Goal: Information Seeking & Learning: Learn about a topic

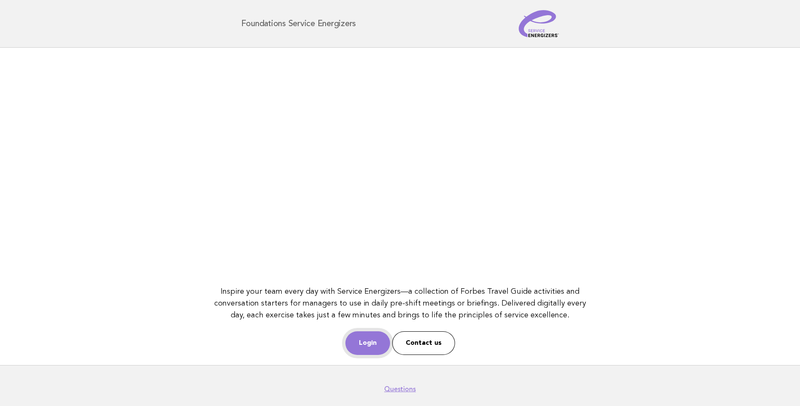
click at [374, 345] on link "Login" at bounding box center [367, 343] width 45 height 24
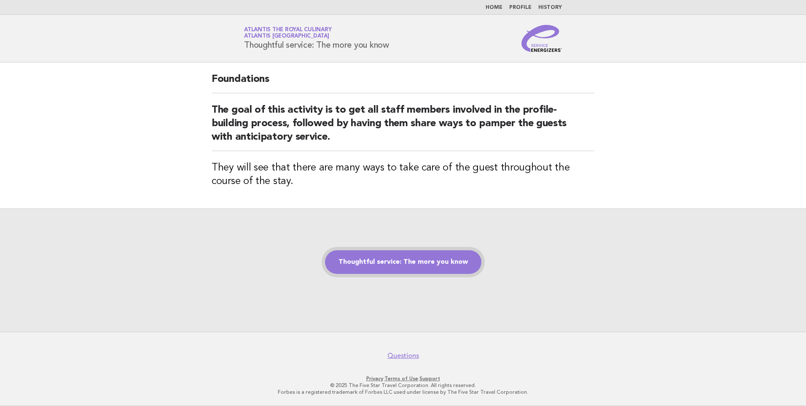
click at [387, 263] on link "Thoughtful service: The more you know" at bounding box center [403, 262] width 156 height 24
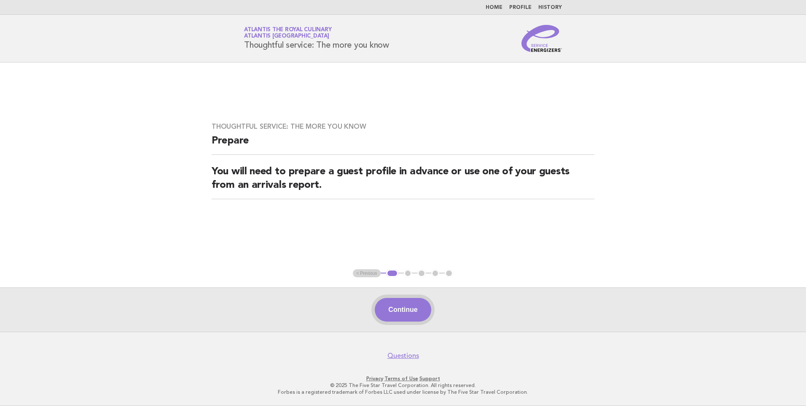
click at [408, 309] on button "Continue" at bounding box center [403, 310] width 56 height 24
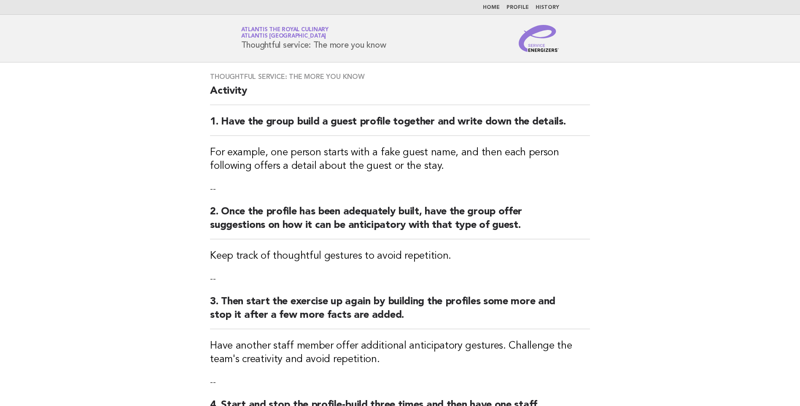
scroll to position [207, 0]
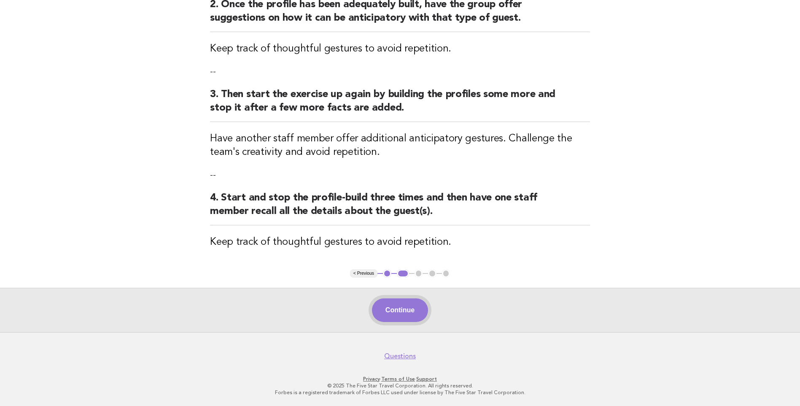
click at [402, 312] on button "Continue" at bounding box center [400, 310] width 56 height 24
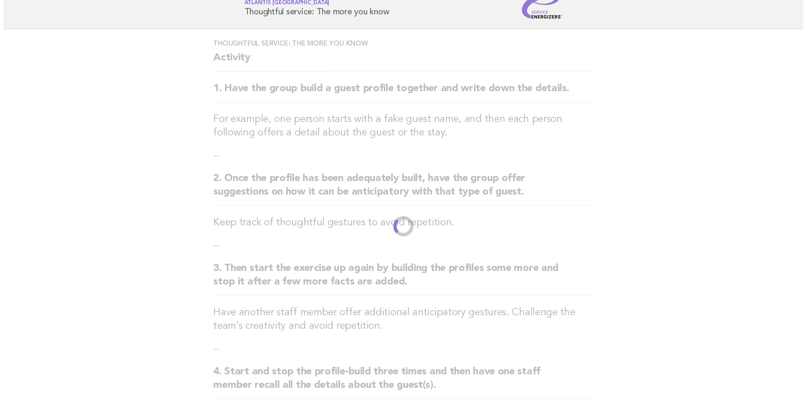
scroll to position [0, 0]
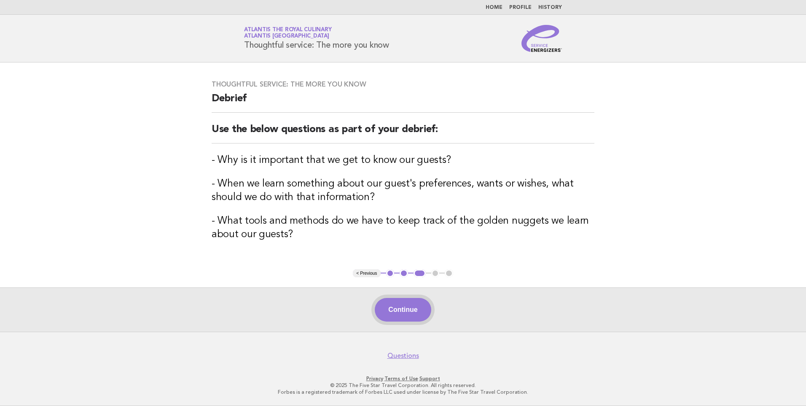
click at [421, 314] on button "Continue" at bounding box center [403, 310] width 56 height 24
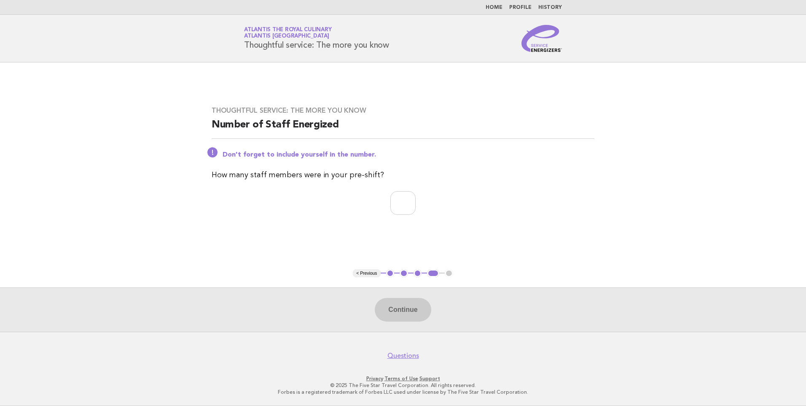
click at [413, 189] on div "Thoughtful service: The more you know Number of Staff Energized Don't forget to…" at bounding box center [403, 165] width 403 height 139
click at [404, 209] on input "number" at bounding box center [403, 203] width 25 height 24
click at [416, 202] on input "*" at bounding box center [403, 203] width 25 height 24
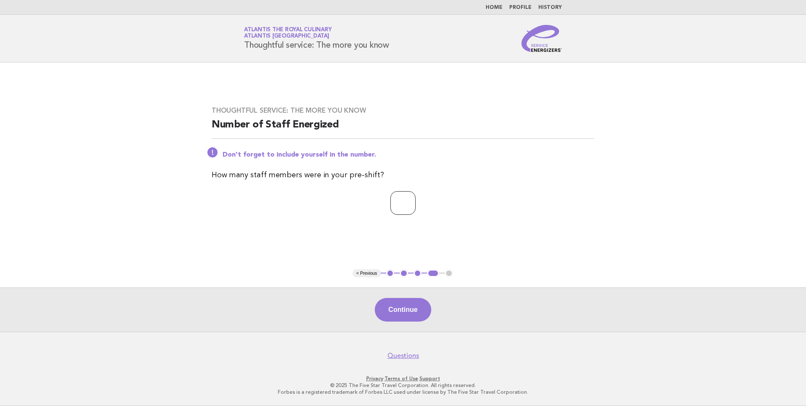
click at [416, 202] on input "*" at bounding box center [403, 203] width 25 height 24
type input "*"
click at [416, 202] on input "*" at bounding box center [403, 203] width 25 height 24
click at [413, 308] on button "Continue" at bounding box center [403, 310] width 56 height 24
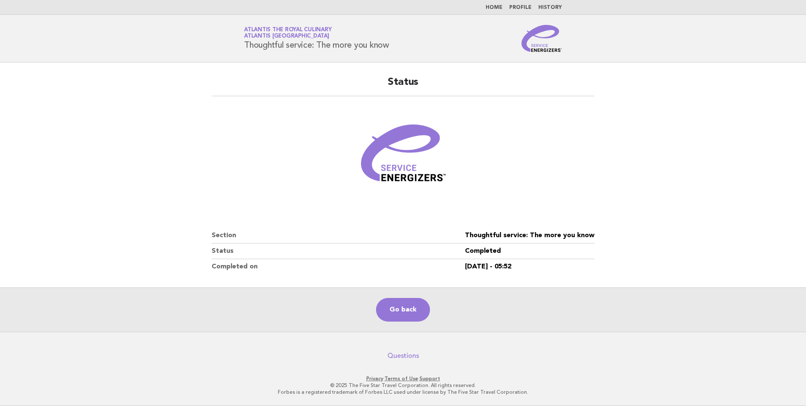
click at [407, 358] on link "Questions" at bounding box center [404, 355] width 32 height 8
click at [412, 314] on link "Go back" at bounding box center [403, 310] width 54 height 24
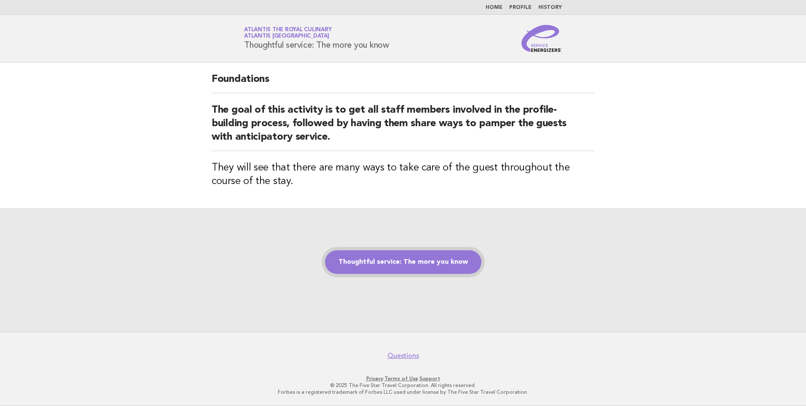
click at [410, 263] on link "Thoughtful service: The more you know" at bounding box center [403, 262] width 156 height 24
